Goal: Transaction & Acquisition: Purchase product/service

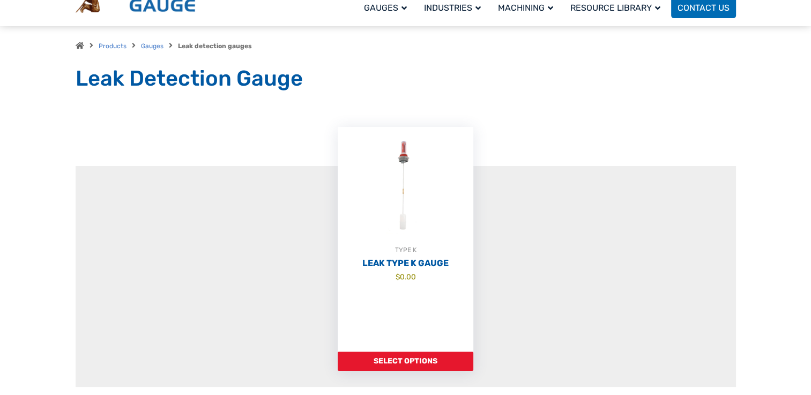
scroll to position [89, 0]
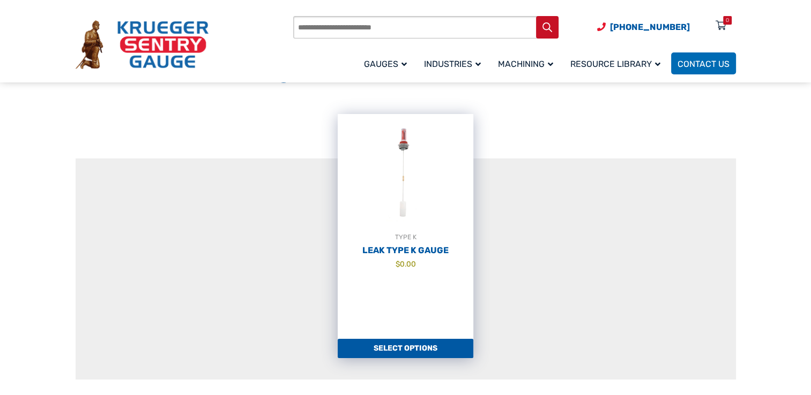
click at [405, 351] on link "Select options" at bounding box center [406, 348] width 136 height 19
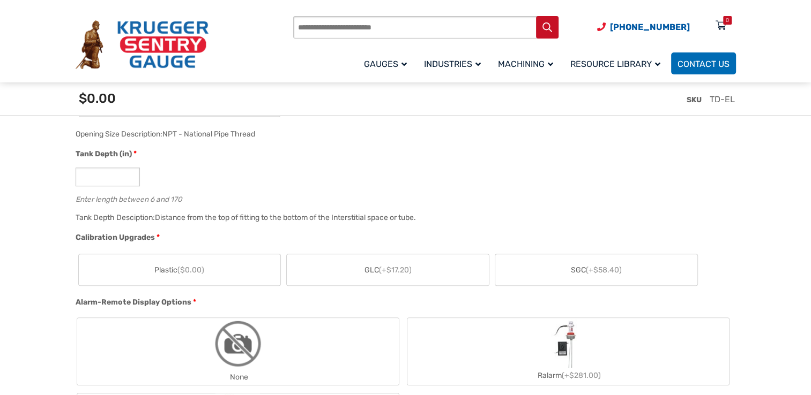
scroll to position [643, 0]
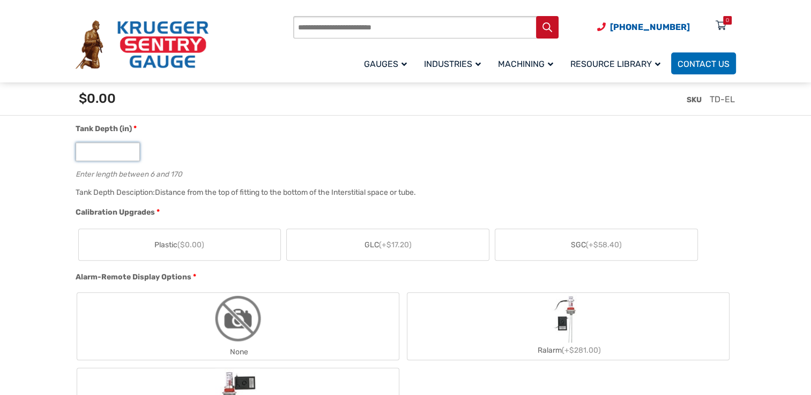
drag, startPoint x: 86, startPoint y: 156, endPoint x: 53, endPoint y: 151, distance: 33.7
type input "**"
click at [335, 158] on div "**" at bounding box center [403, 152] width 655 height 19
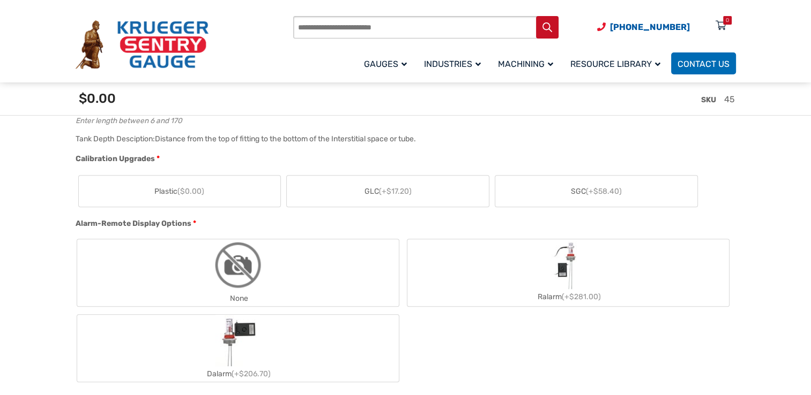
scroll to position [697, 0]
click at [222, 189] on label "Plastic ($0.00)" at bounding box center [180, 191] width 202 height 31
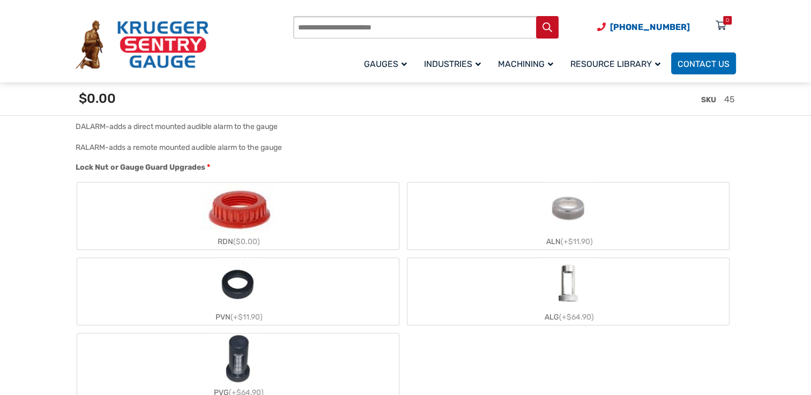
scroll to position [965, 0]
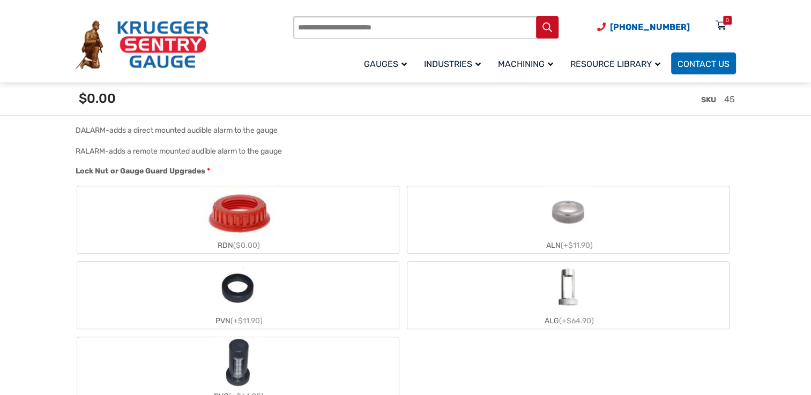
click at [559, 198] on img "ALN" at bounding box center [567, 211] width 51 height 51
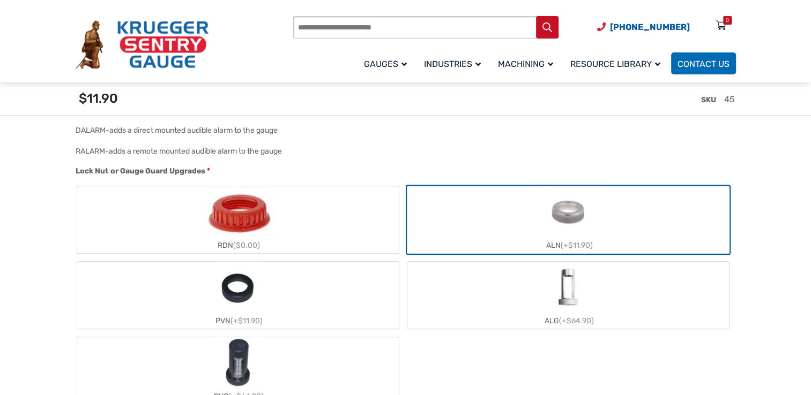
click at [546, 287] on img "ALG" at bounding box center [567, 287] width 51 height 51
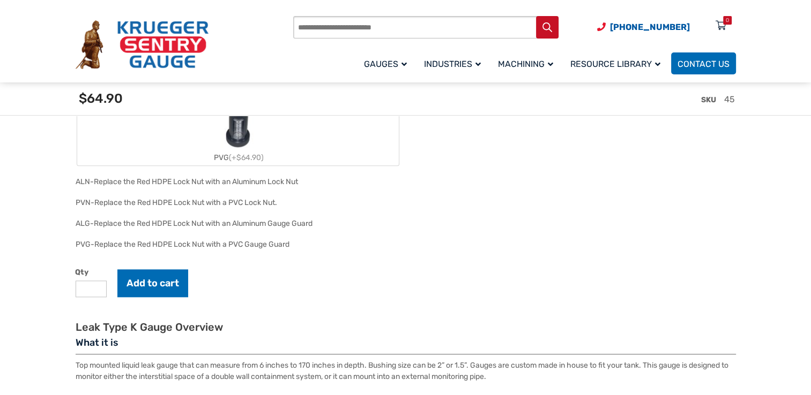
scroll to position [1197, 0]
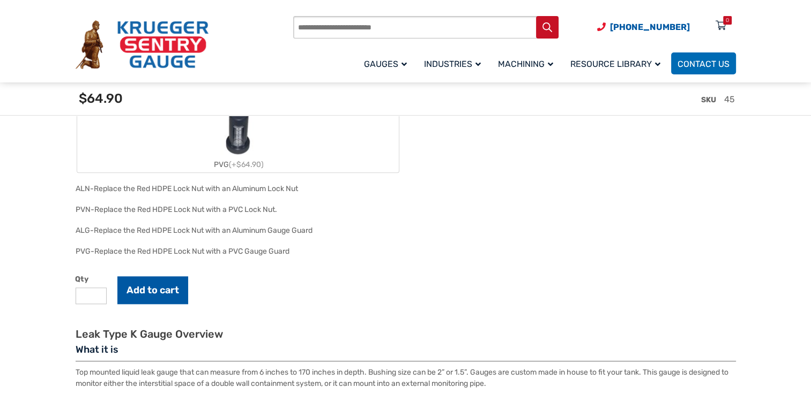
click at [158, 284] on button "Add to cart" at bounding box center [152, 291] width 71 height 28
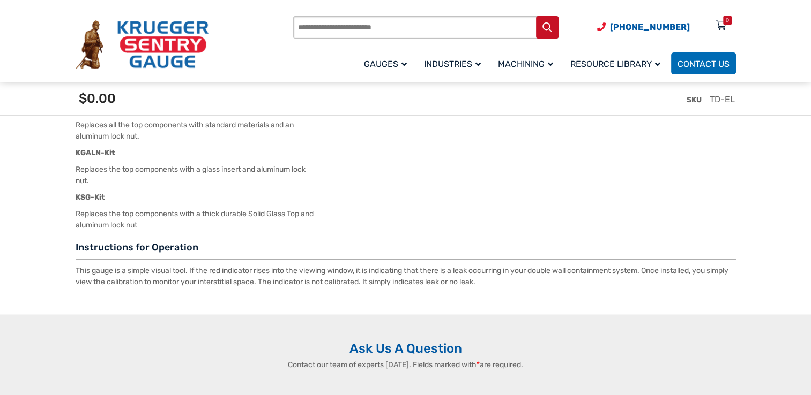
scroll to position [1625, 0]
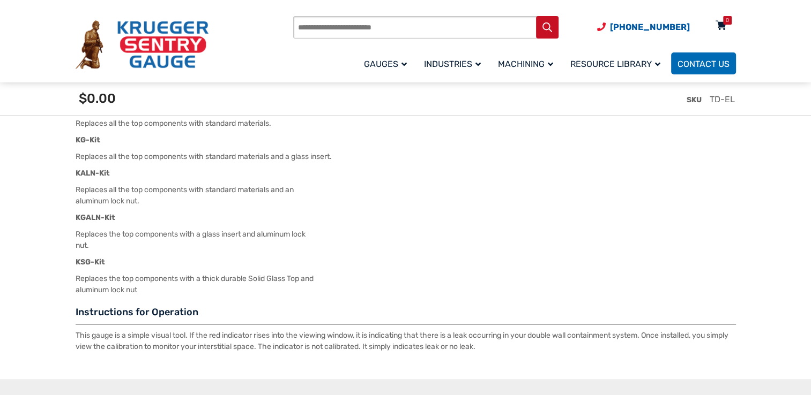
click at [726, 22] on div "0" at bounding box center [727, 20] width 3 height 9
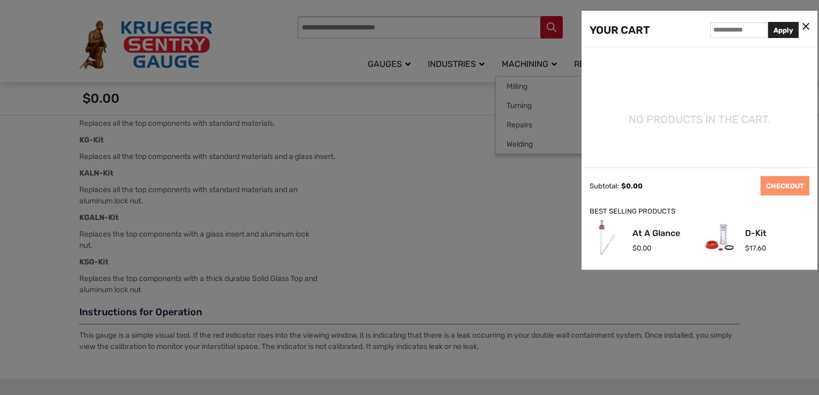
drag, startPoint x: 471, startPoint y: 110, endPoint x: 512, endPoint y: 67, distance: 59.1
click at [473, 110] on div at bounding box center [409, 197] width 819 height 395
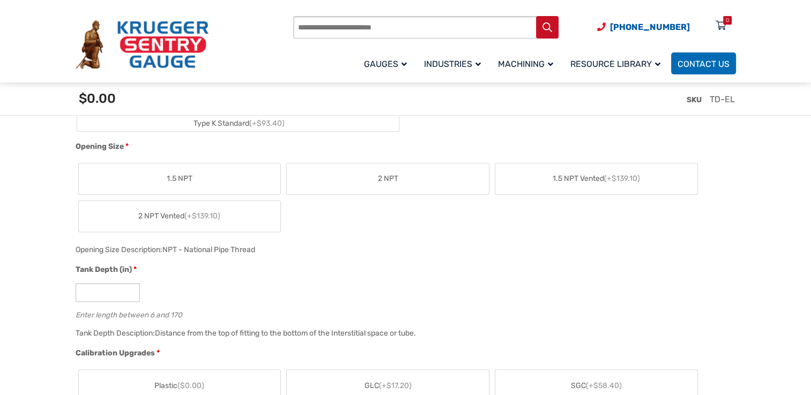
scroll to position [500, 0]
click at [98, 301] on input "*" at bounding box center [108, 295] width 64 height 19
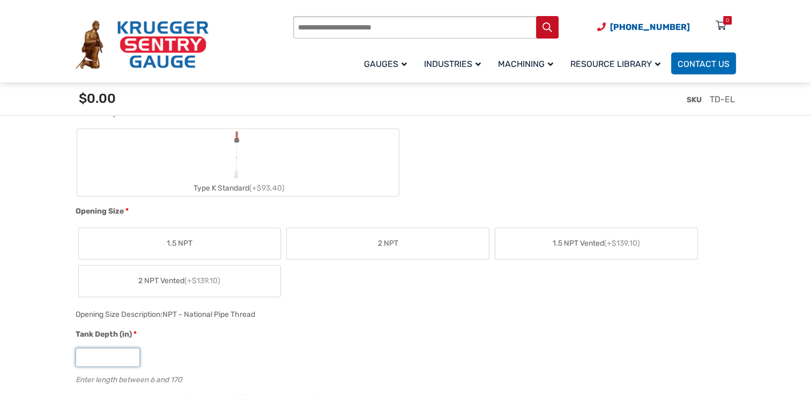
scroll to position [429, 0]
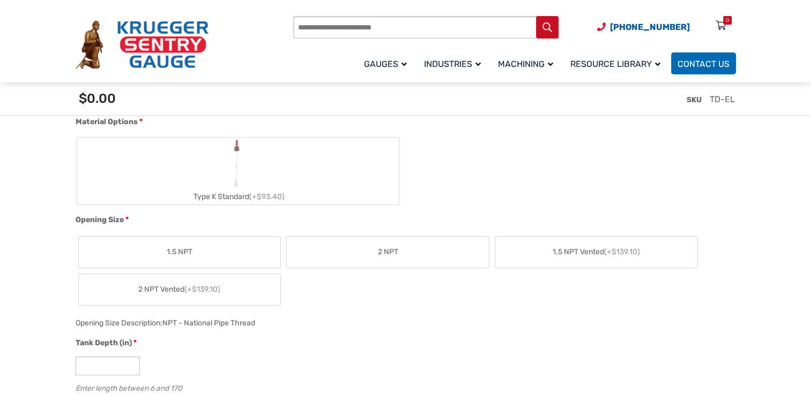
click at [382, 252] on span "2 NPT" at bounding box center [388, 252] width 20 height 11
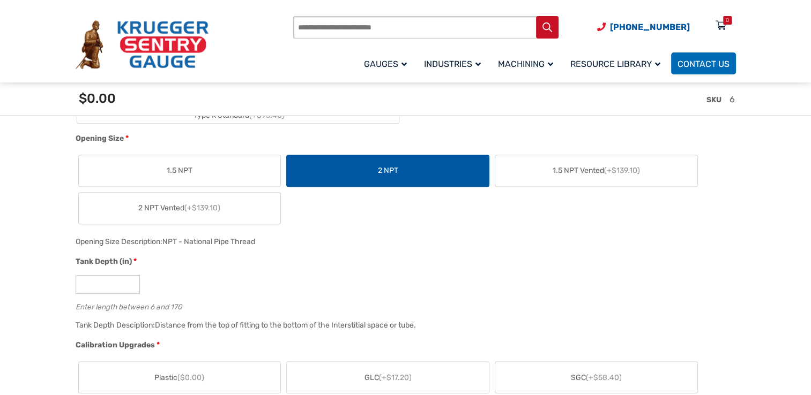
scroll to position [518, 0]
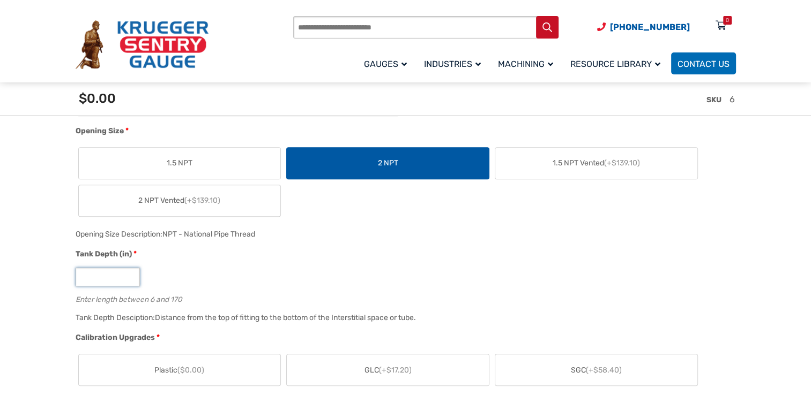
click at [111, 276] on input "*" at bounding box center [108, 277] width 64 height 19
drag, startPoint x: 111, startPoint y: 276, endPoint x: 137, endPoint y: 218, distance: 63.1
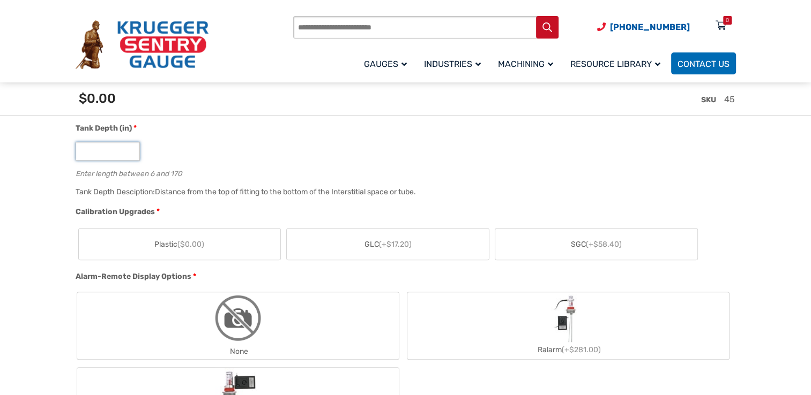
scroll to position [643, 0]
type input "**"
click at [249, 243] on label "Plastic ($0.00)" at bounding box center [180, 244] width 202 height 31
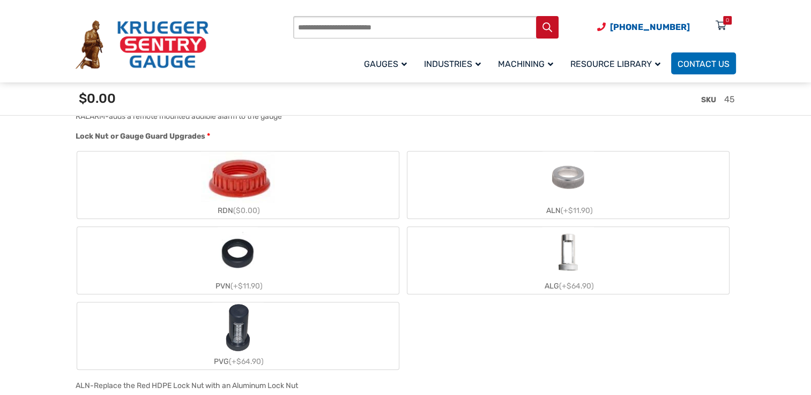
scroll to position [1000, 0]
click at [586, 196] on img "ALN" at bounding box center [567, 176] width 51 height 51
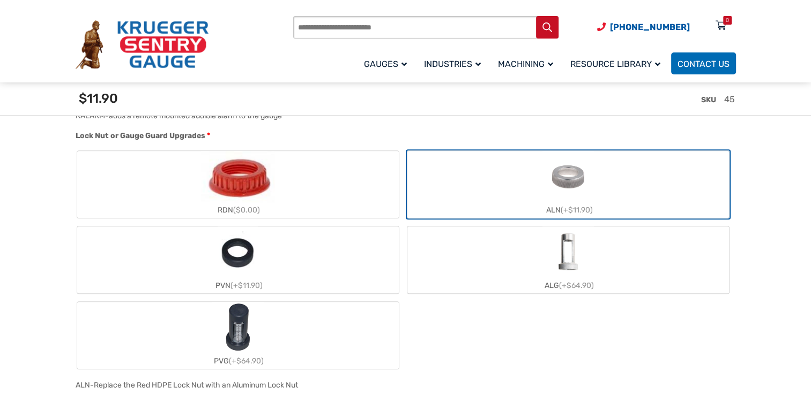
click at [593, 256] on img "ALG" at bounding box center [567, 252] width 51 height 51
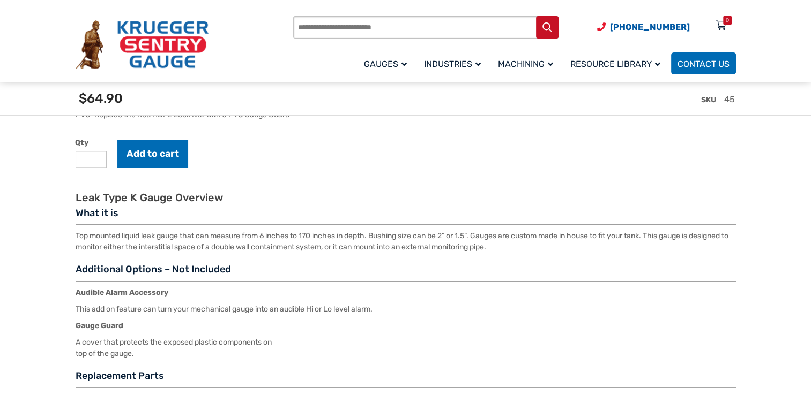
scroll to position [1340, 0]
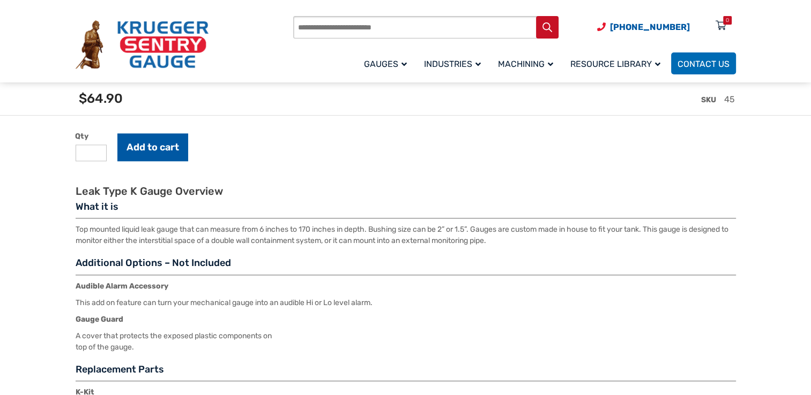
click at [162, 138] on button "Add to cart" at bounding box center [152, 147] width 71 height 28
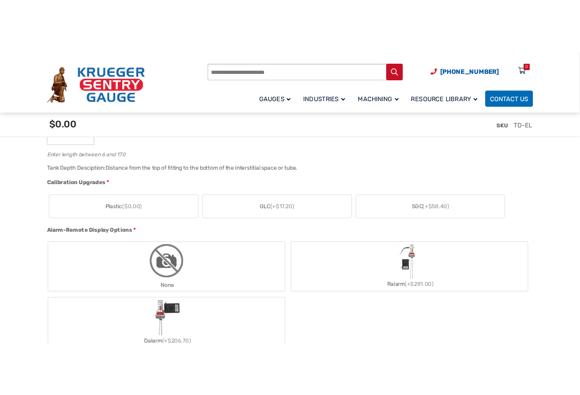
scroll to position [690, 0]
